Goal: Task Accomplishment & Management: Complete application form

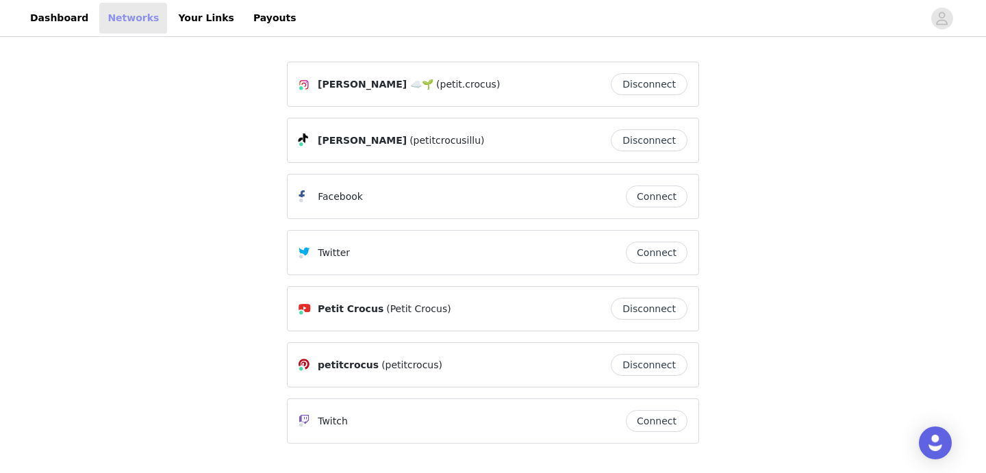
click at [127, 21] on link "Networks" at bounding box center [133, 18] width 68 height 31
click at [52, 21] on link "Dashboard" at bounding box center [59, 18] width 75 height 31
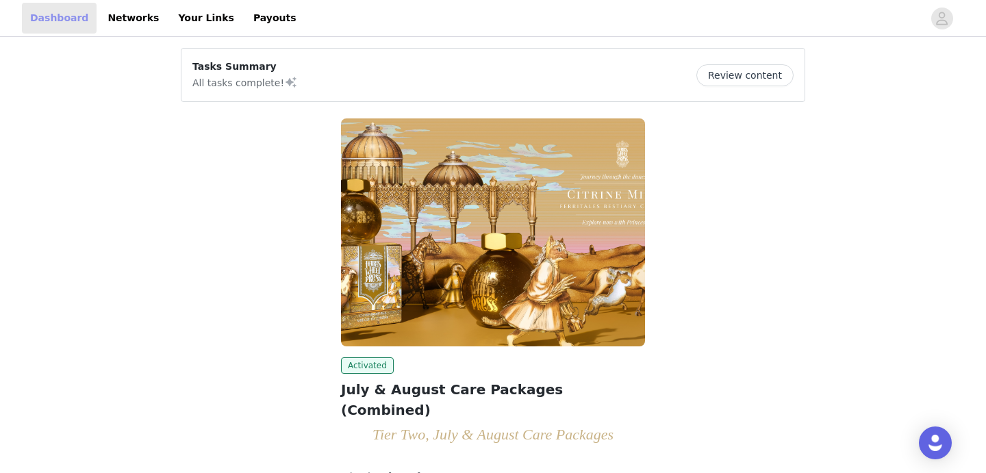
scroll to position [92, 0]
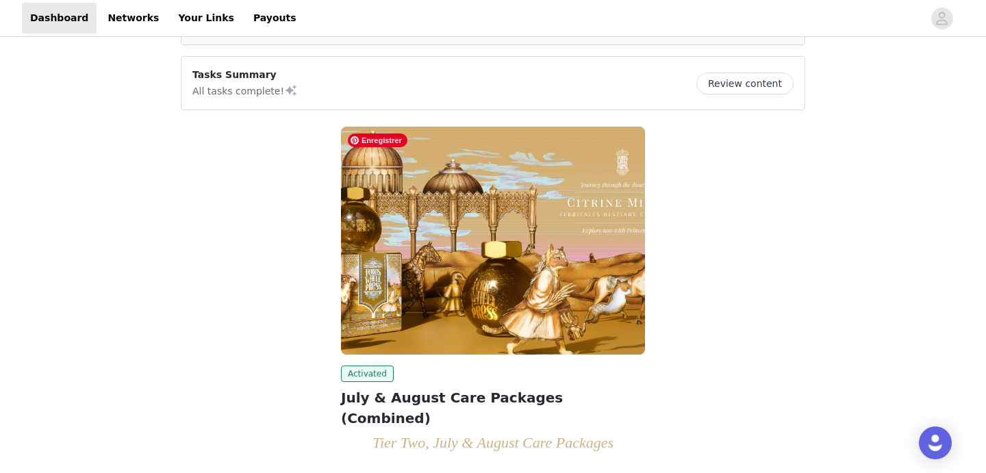
click at [425, 244] on img at bounding box center [493, 241] width 304 height 228
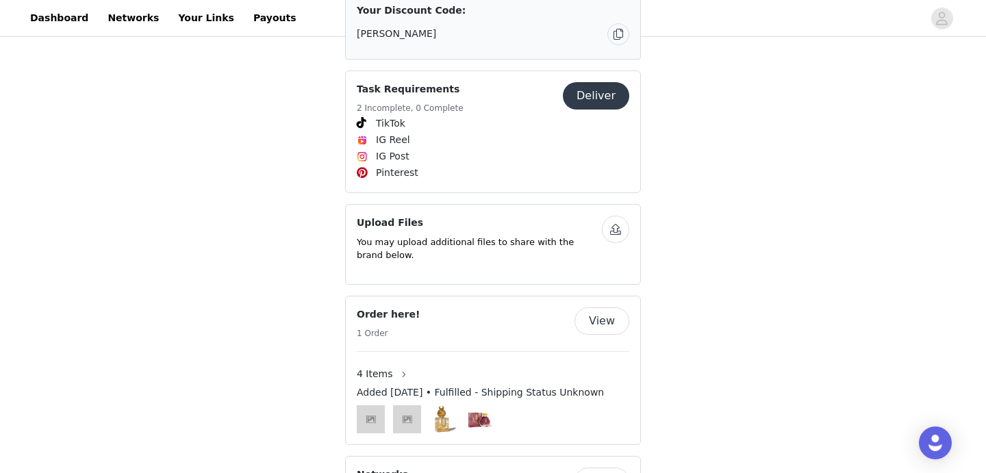
scroll to position [2591, 0]
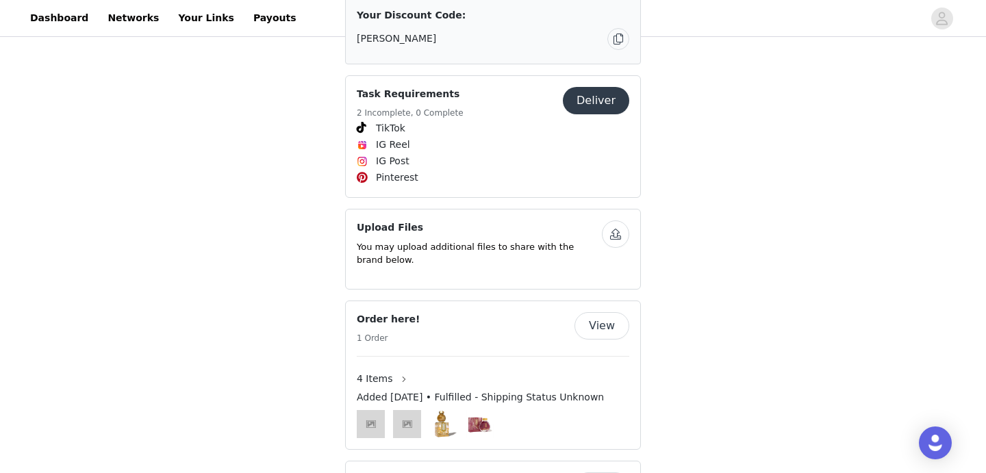
click at [583, 114] on button "Deliver" at bounding box center [596, 100] width 66 height 27
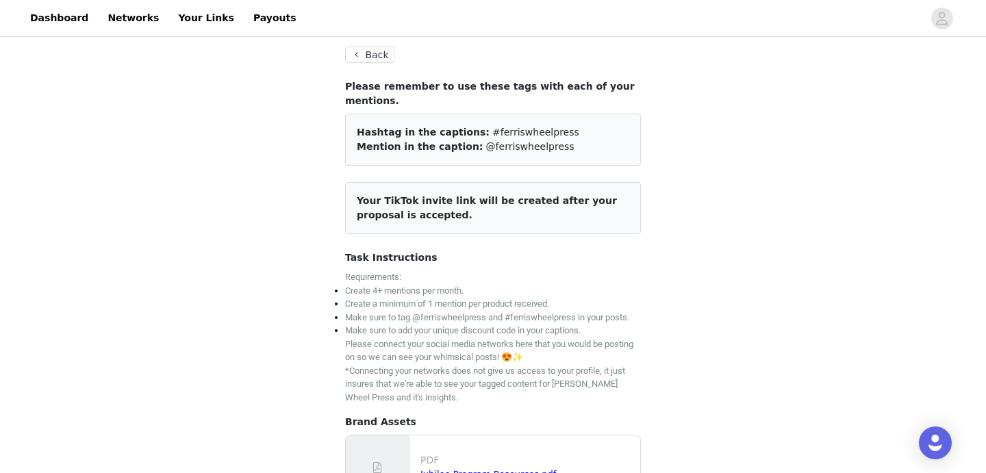
scroll to position [65, 0]
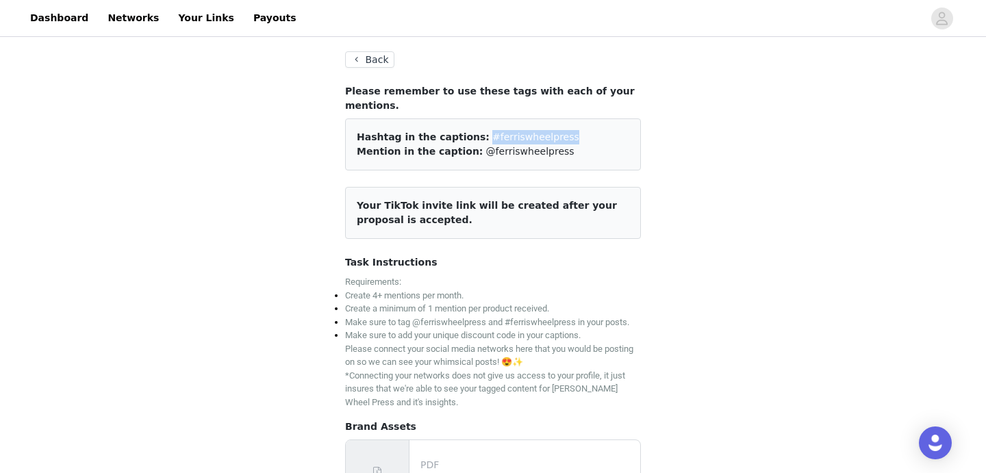
drag, startPoint x: 557, startPoint y: 121, endPoint x: 471, endPoint y: 122, distance: 85.6
click at [471, 130] on div "Hashtag in the captions: #ferriswheelpress" at bounding box center [493, 137] width 273 height 14
copy span "#ferriswheelpress"
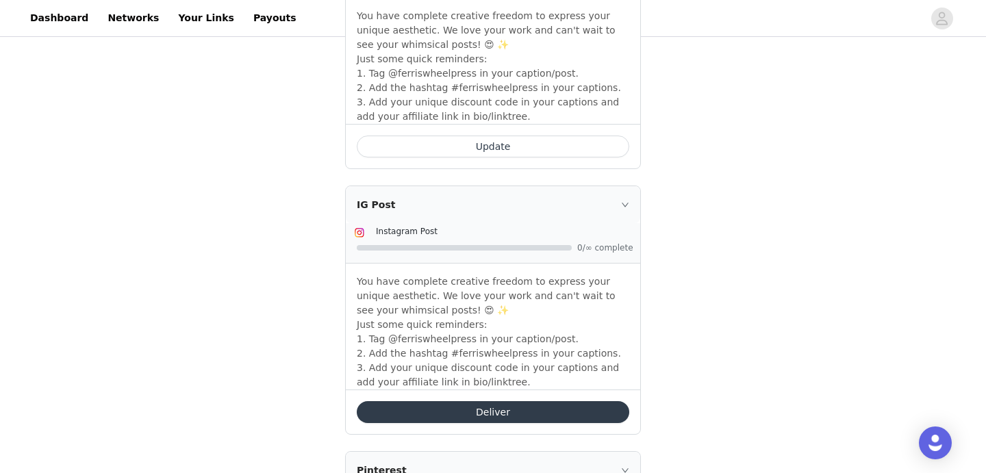
scroll to position [961, 0]
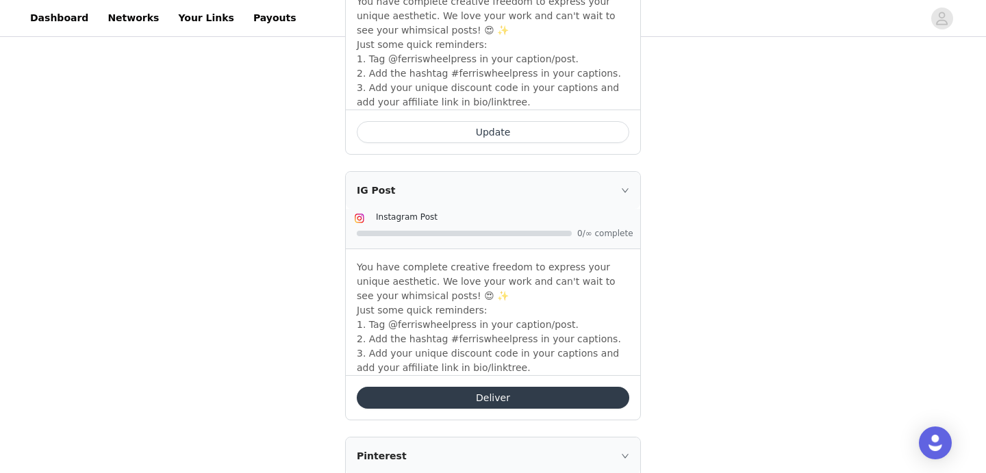
click at [409, 392] on button "Deliver" at bounding box center [493, 398] width 273 height 22
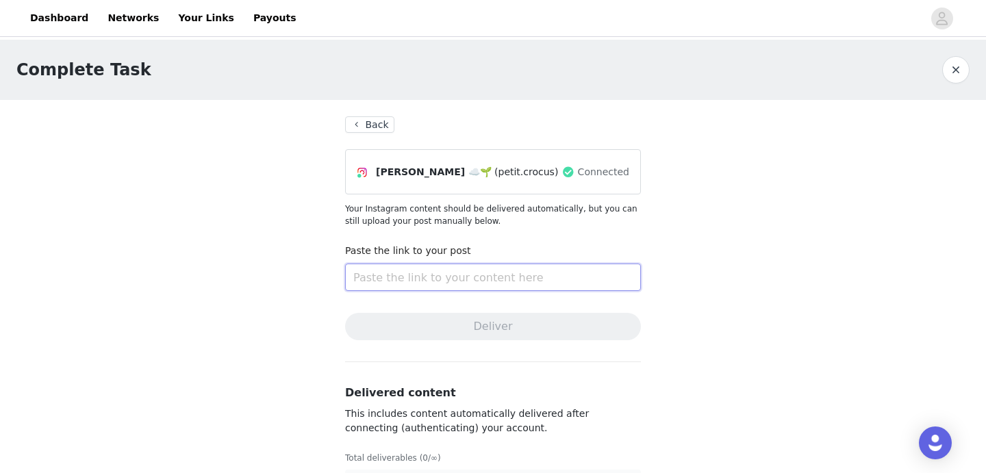
click at [427, 266] on input "text" at bounding box center [493, 277] width 296 height 27
paste input "[URL][DOMAIN_NAME]"
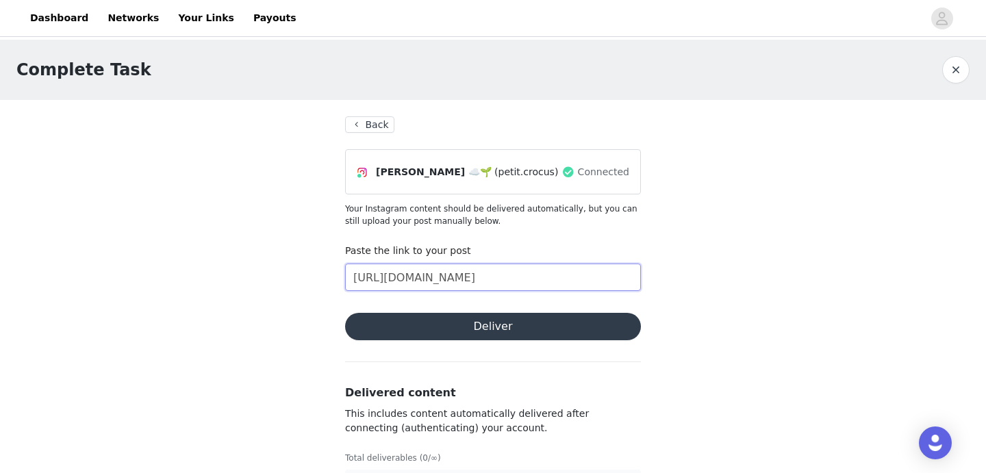
type input "[URL][DOMAIN_NAME]"
click at [464, 332] on button "Deliver" at bounding box center [493, 326] width 296 height 27
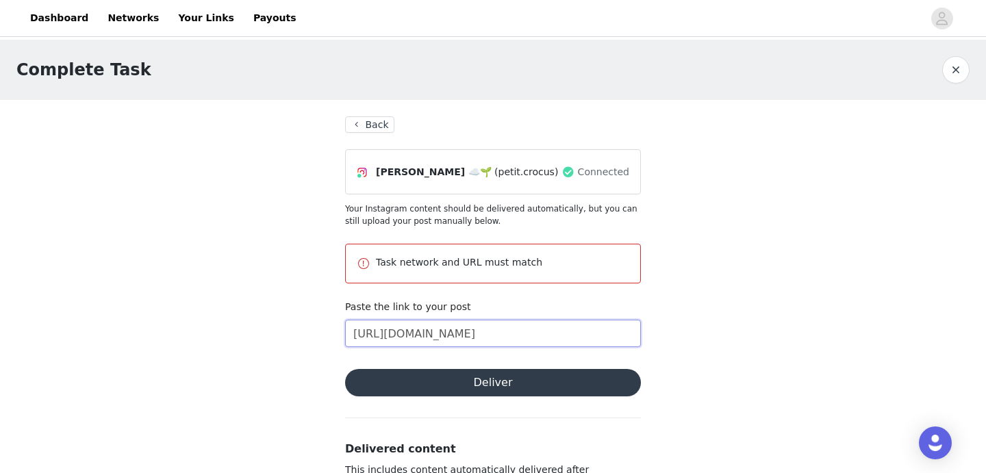
click at [462, 337] on input "[URL][DOMAIN_NAME]" at bounding box center [493, 333] width 296 height 27
click at [618, 335] on input "[URL][DOMAIN_NAME]" at bounding box center [493, 333] width 296 height 27
click at [564, 386] on button "Deliver" at bounding box center [493, 382] width 296 height 27
